Goal: Navigation & Orientation: Find specific page/section

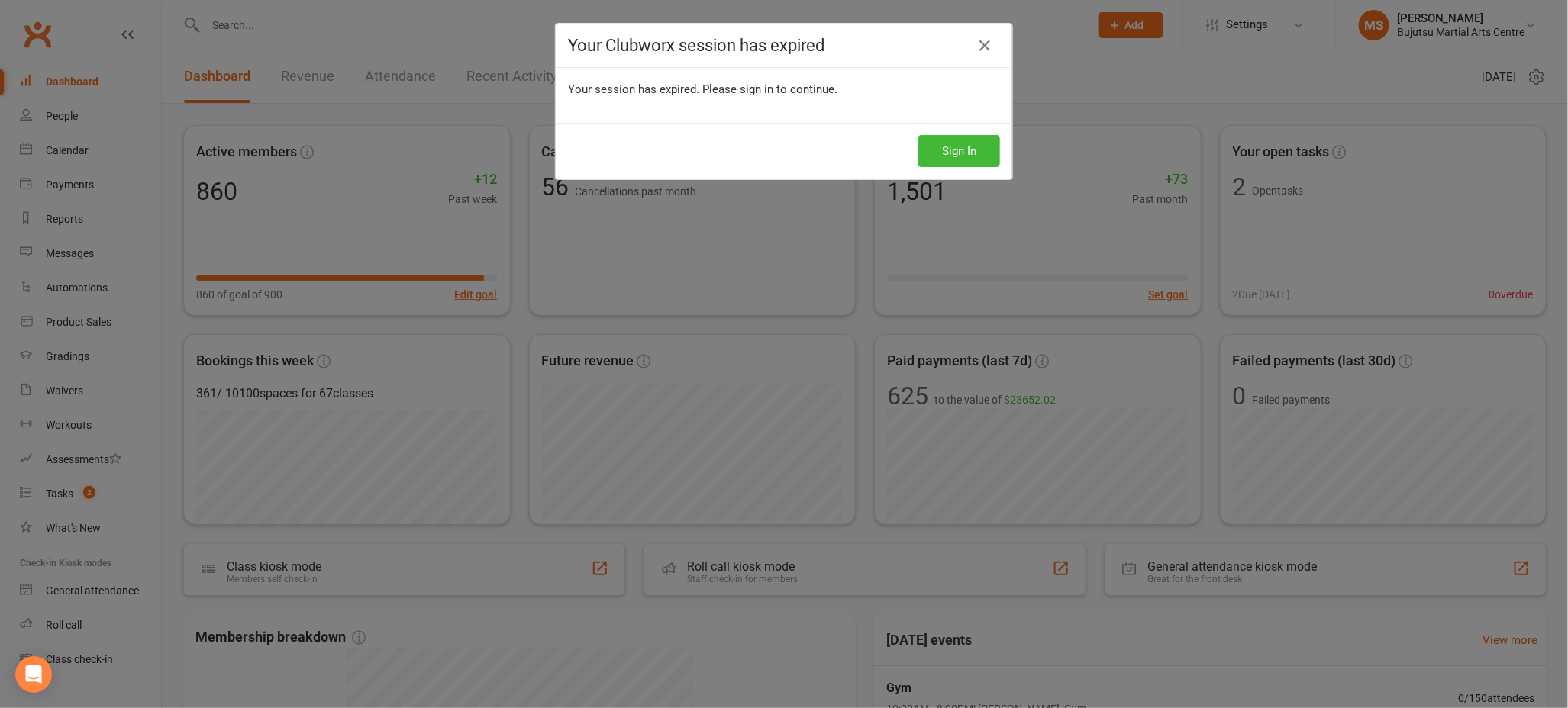
click at [1241, 86] on div "Your Clubworx session has expired Your session has expired. Please sign in to c…" at bounding box center [784, 354] width 1568 height 708
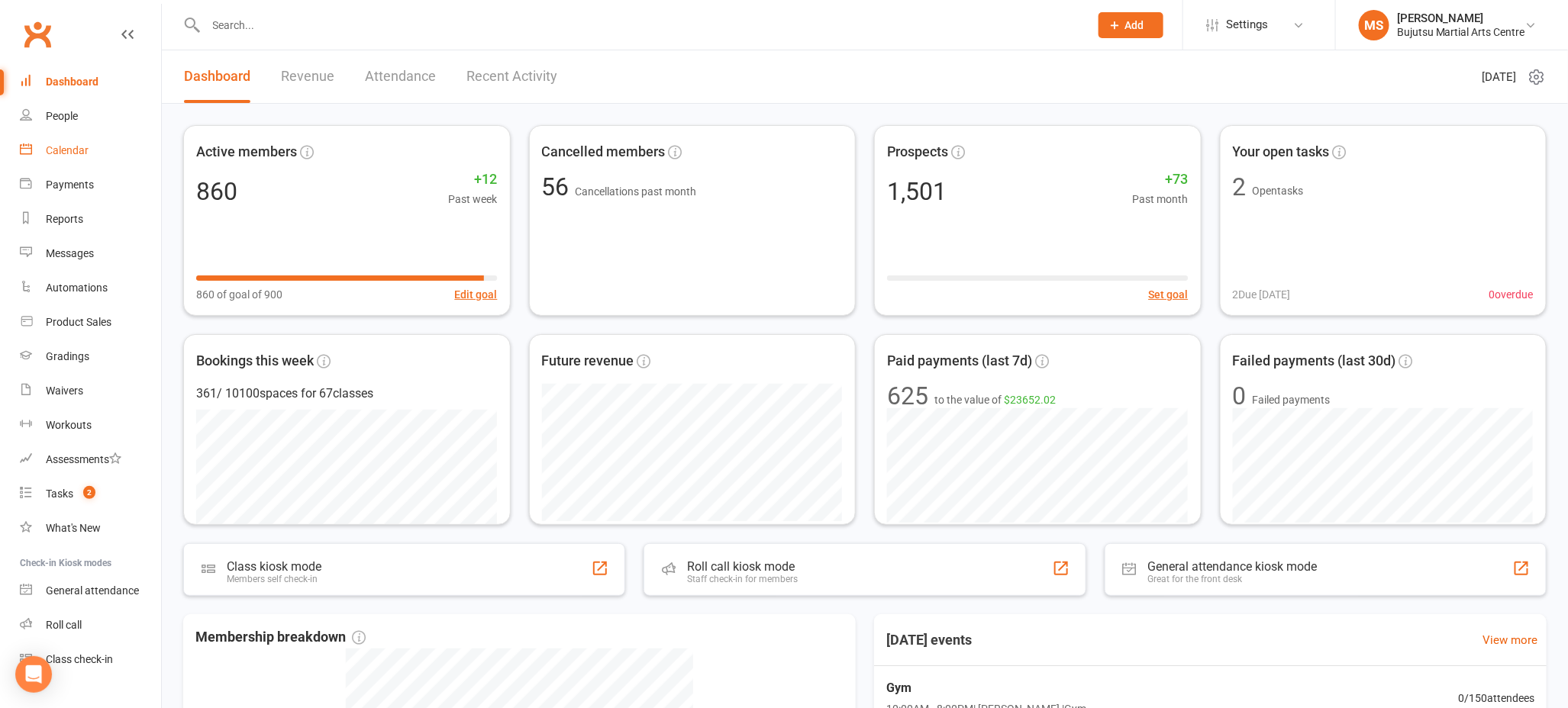
click at [77, 149] on div "Calendar" at bounding box center [67, 151] width 42 height 13
click at [57, 147] on div "Calendar" at bounding box center [67, 151] width 42 height 13
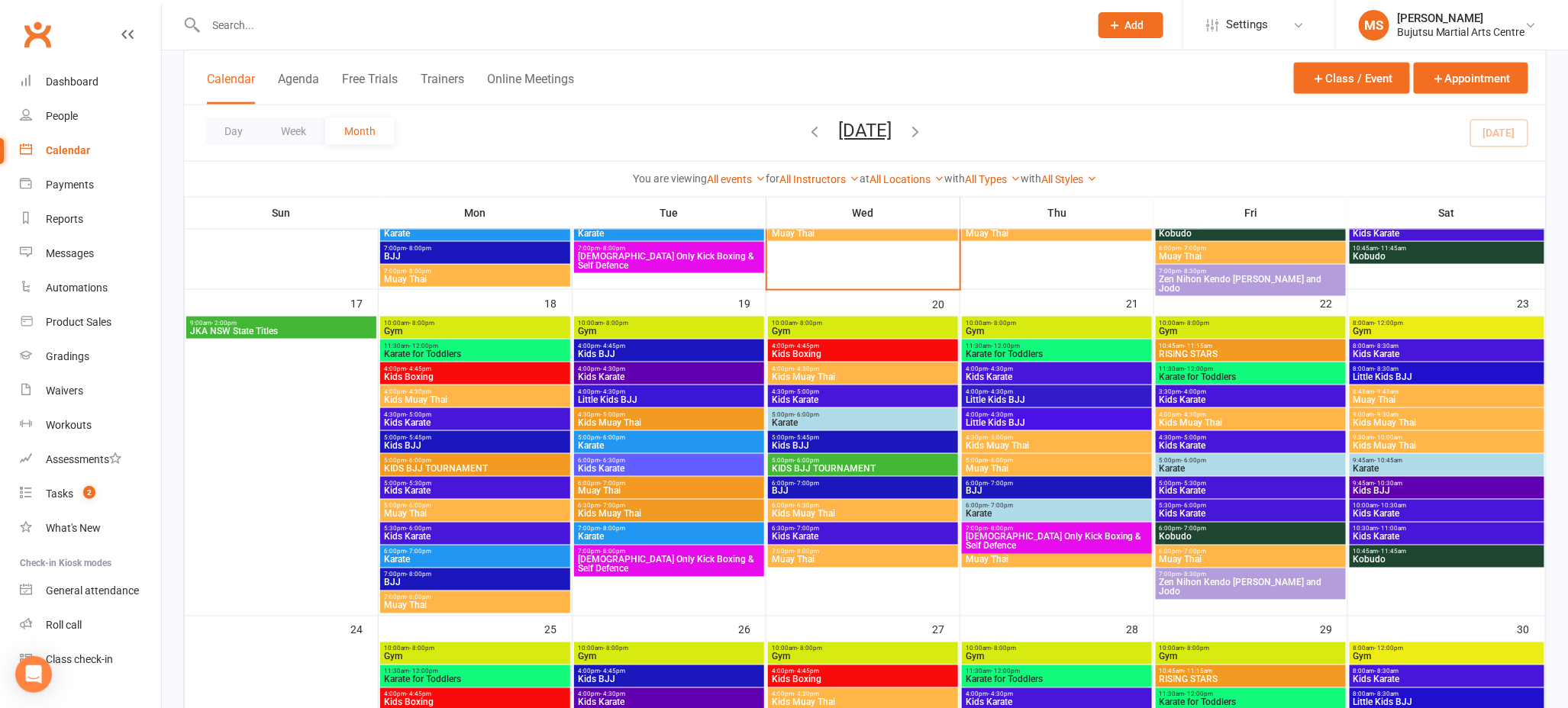
scroll to position [945, 0]
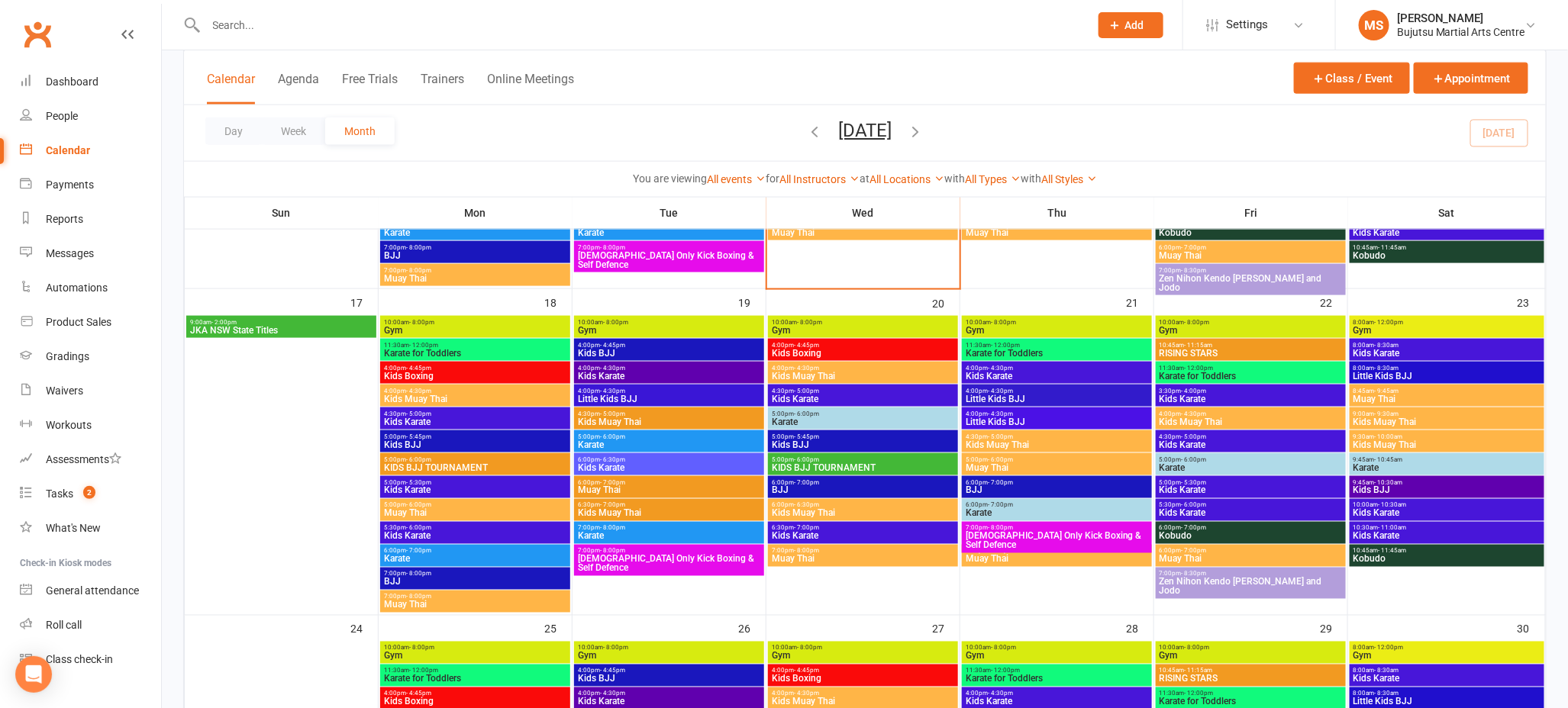
click at [894, 463] on span "KIDS BJJ TOURNAMENT" at bounding box center [863, 468] width 184 height 9
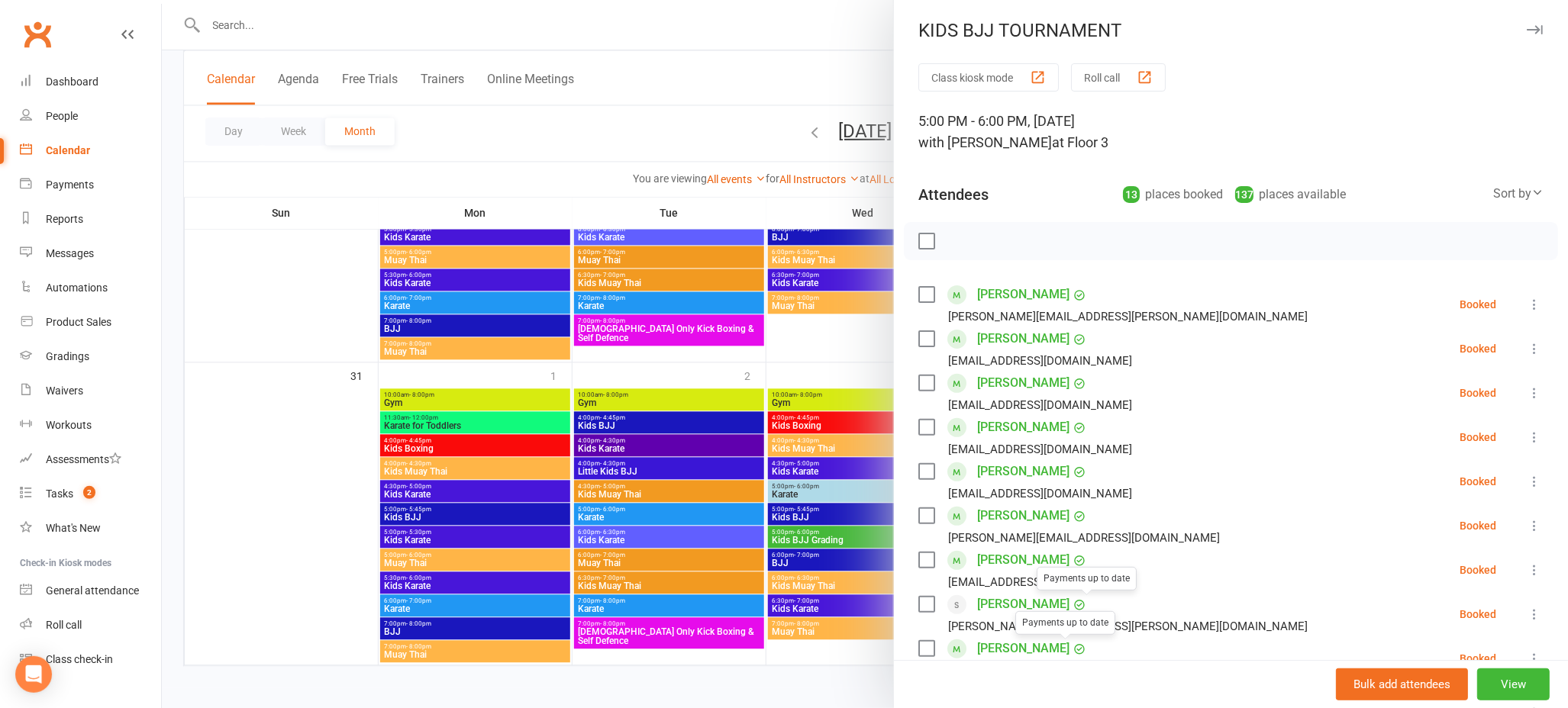
scroll to position [0, 0]
click at [1495, 680] on button "View" at bounding box center [1514, 684] width 72 height 32
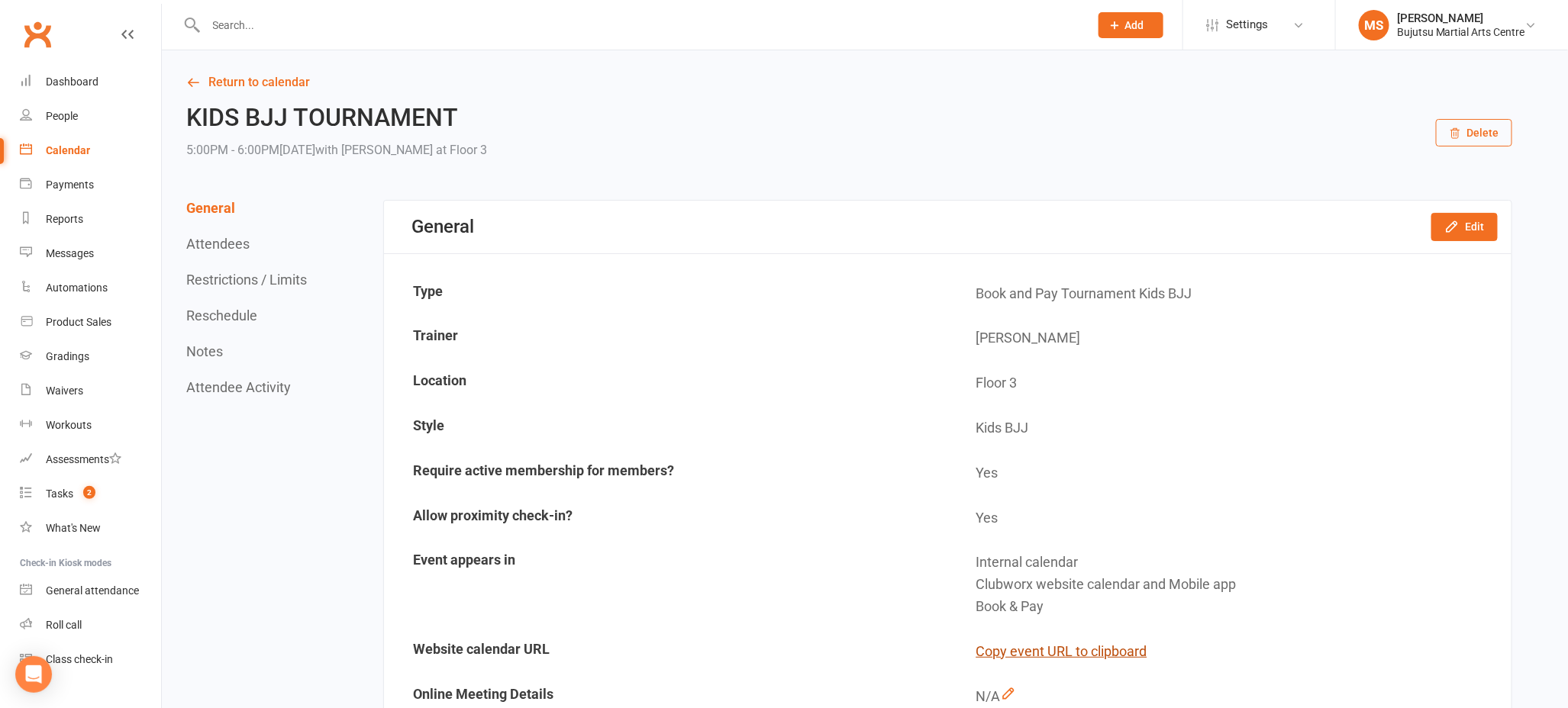
click at [1056, 654] on button "Copy event URL to clipboard" at bounding box center [1062, 652] width 171 height 22
